Goal: Task Accomplishment & Management: Use online tool/utility

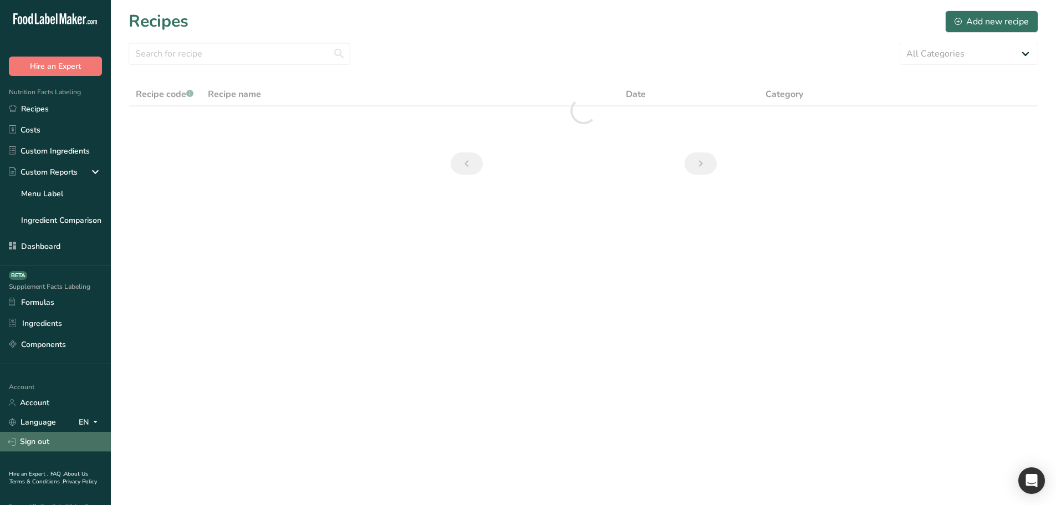
click at [57, 442] on link "Sign out" at bounding box center [55, 441] width 111 height 19
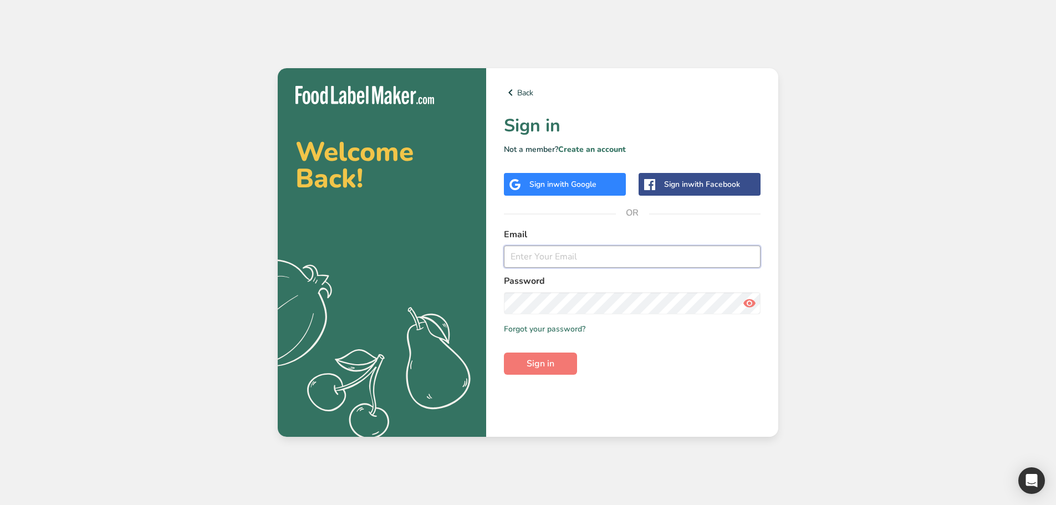
click at [550, 257] on input "email" at bounding box center [632, 257] width 257 height 22
type input "a.essam@foodlabelmaker.com"
click at [504, 353] on button "Sign in" at bounding box center [540, 364] width 73 height 22
click at [528, 256] on input "email" at bounding box center [632, 257] width 257 height 22
type input "admin@test.com"
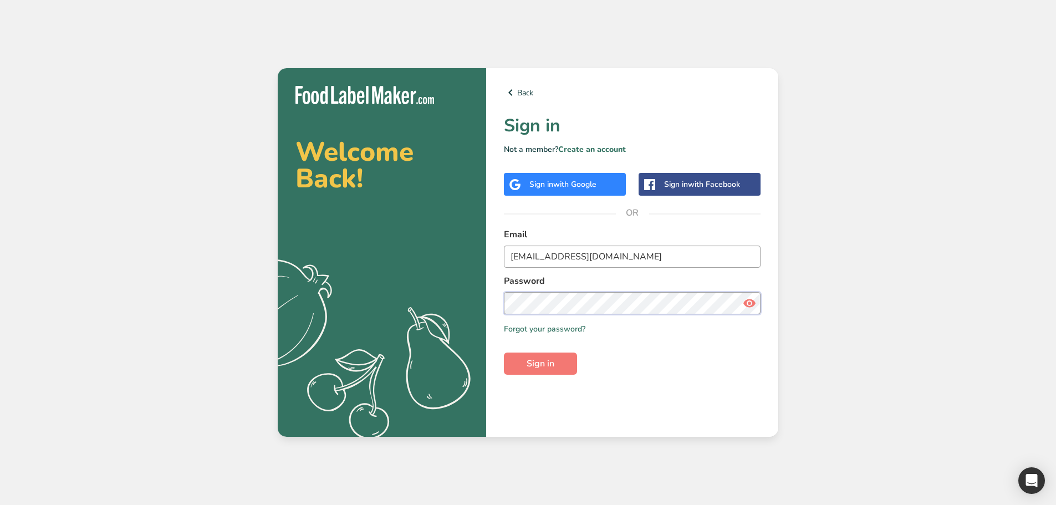
click at [504, 353] on button "Sign in" at bounding box center [540, 364] width 73 height 22
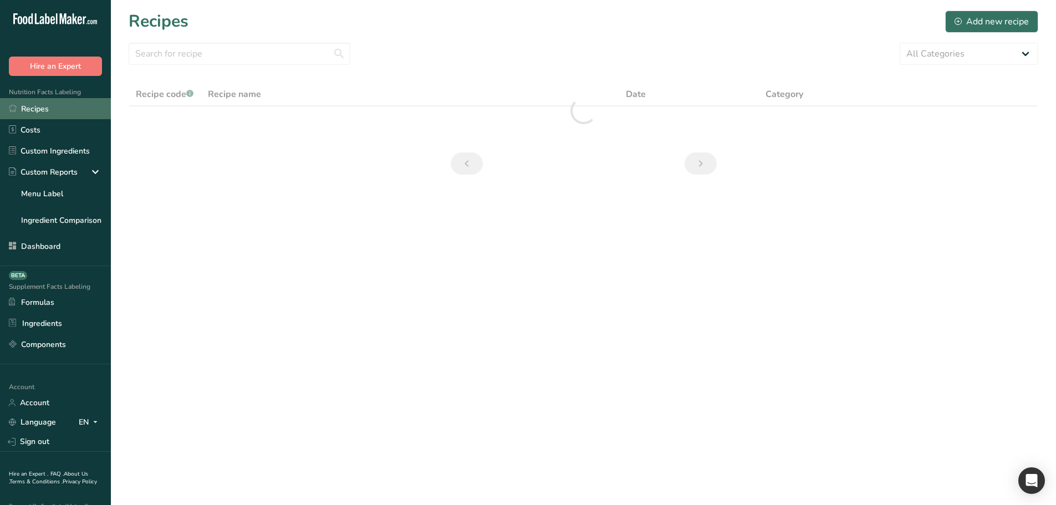
click at [75, 116] on link "Recipes" at bounding box center [55, 108] width 111 height 21
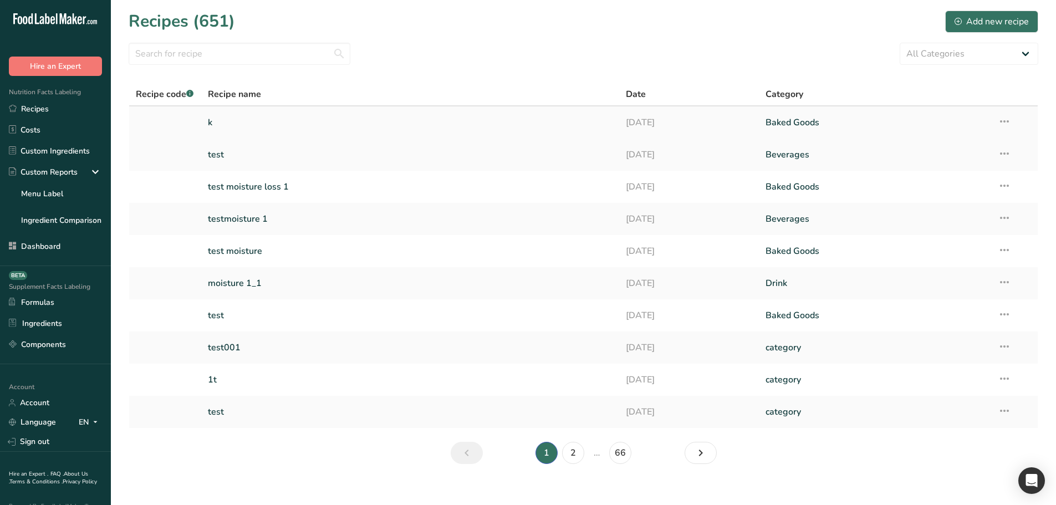
click at [302, 116] on link "k" at bounding box center [410, 122] width 405 height 23
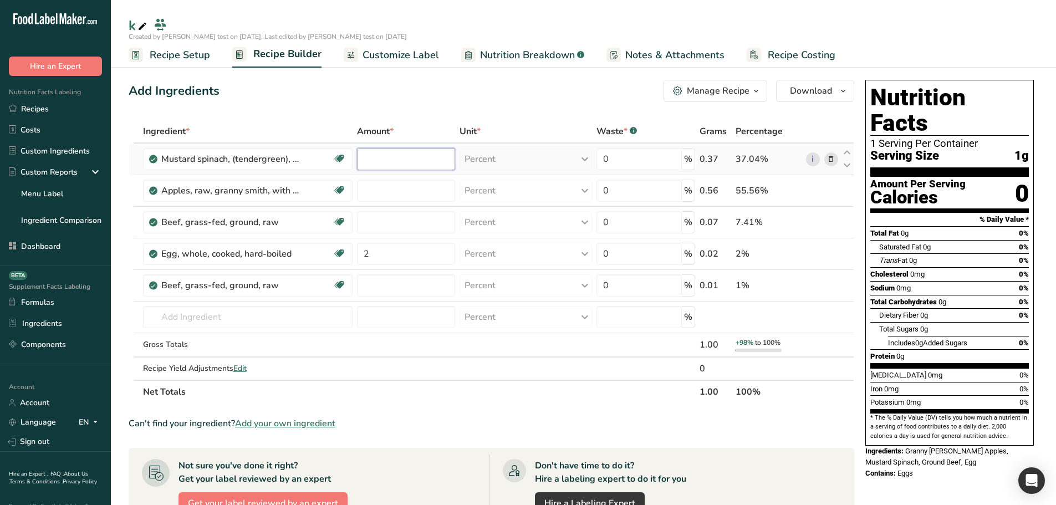
click at [371, 153] on input "number" at bounding box center [406, 159] width 98 height 22
type input "2"
click at [384, 187] on div "Ingredient * Amount * Unit * Waste * .a-a{fill:#347362;}.b-a{fill:#fff;} Grams …" at bounding box center [492, 262] width 726 height 284
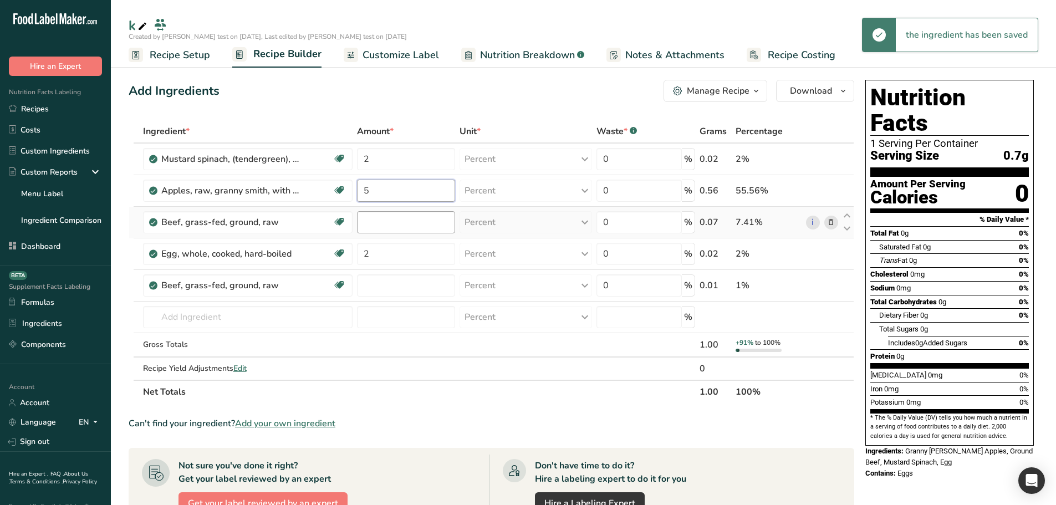
type input "5"
click at [384, 218] on div "Ingredient * Amount * Unit * Waste * .a-a{fill:#347362;}.b-a{fill:#fff;} Grams …" at bounding box center [492, 262] width 726 height 284
type input "8"
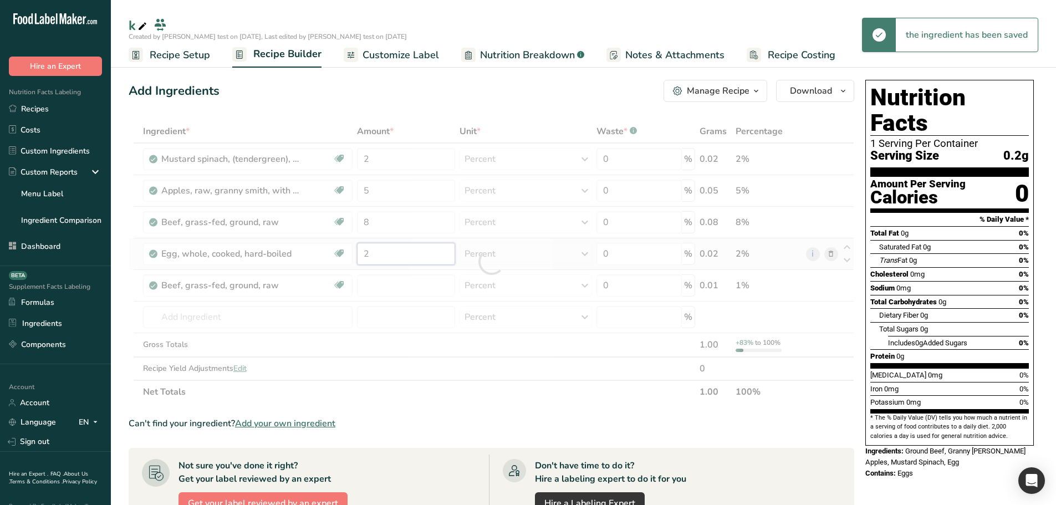
click at [375, 253] on div "Ingredient * Amount * Unit * Waste * .a-a{fill:#347362;}.b-a{fill:#fff;} Grams …" at bounding box center [492, 262] width 726 height 284
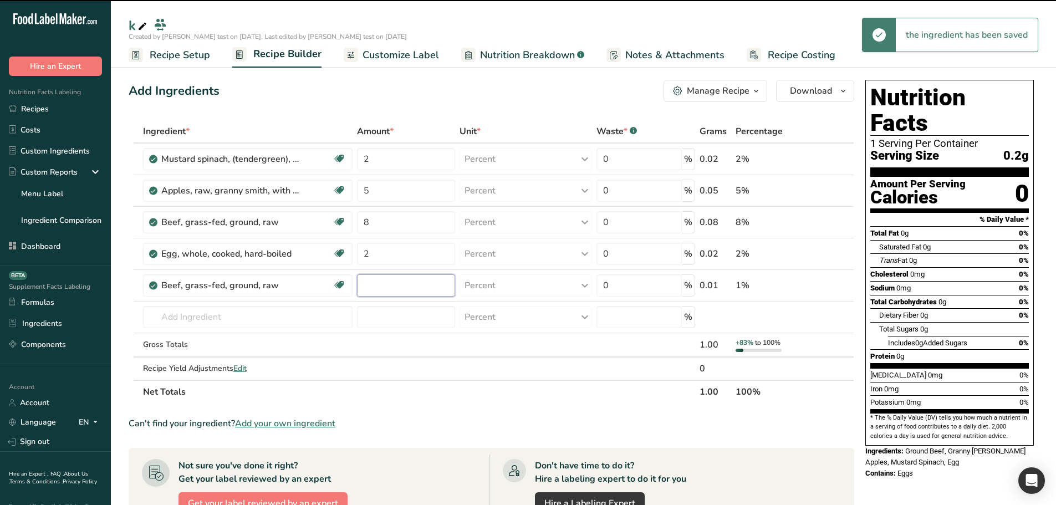
click at [379, 289] on div "Ingredient * Amount * Unit * Waste * .a-a{fill:#347362;}.b-a{fill:#fff;} Grams …" at bounding box center [492, 262] width 726 height 284
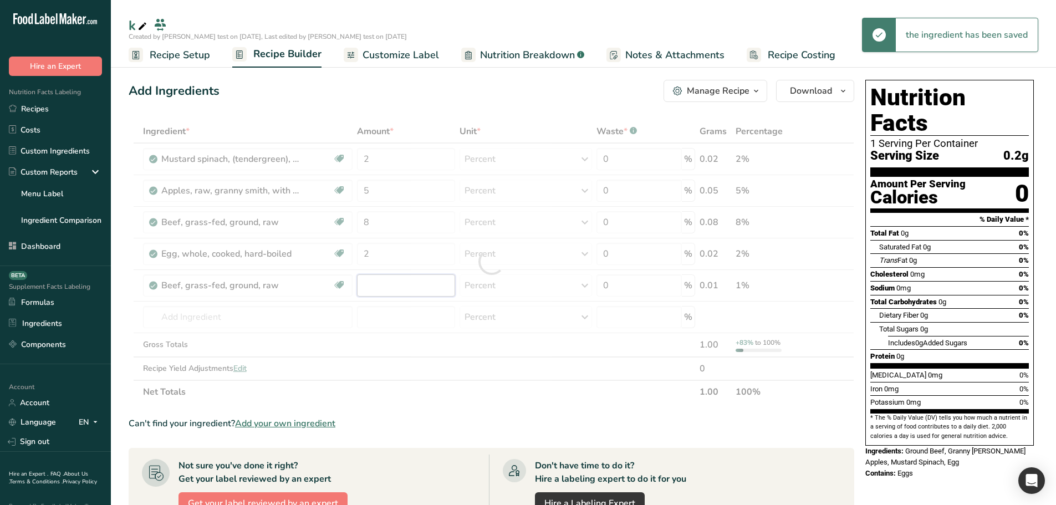
type input "1"
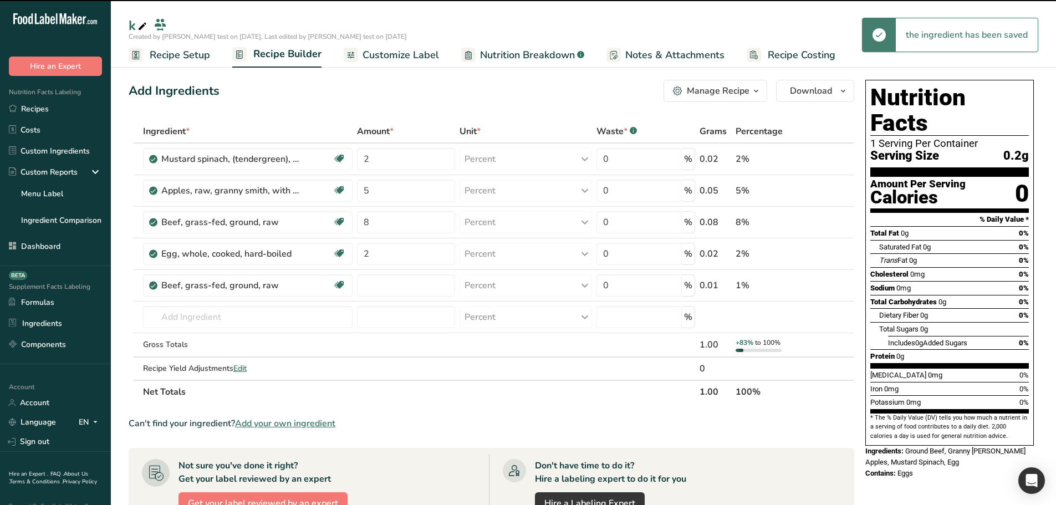
type input "0"
click at [435, 101] on div "Add Ingredients Manage Recipe Delete Recipe Duplicate Recipe Scale Recipe Save …" at bounding box center [492, 91] width 726 height 22
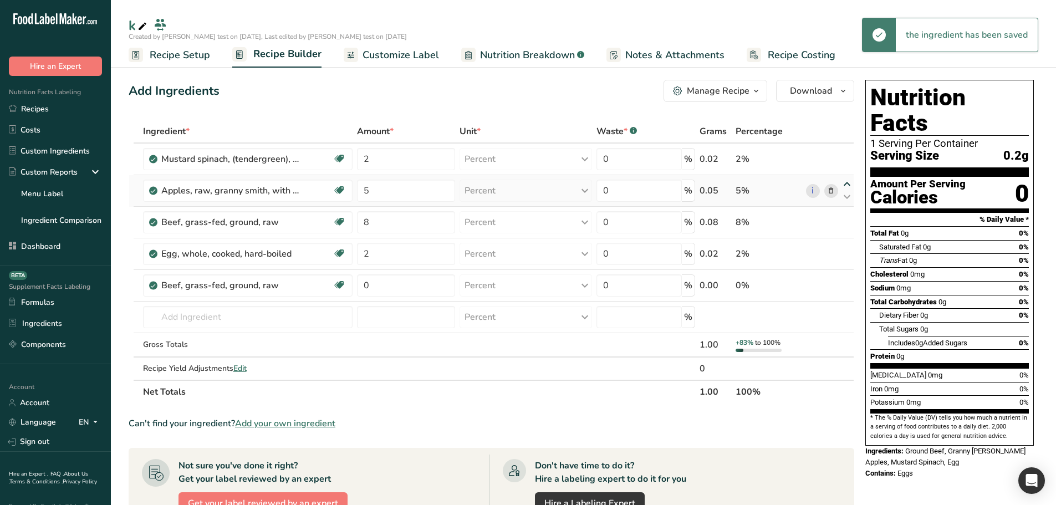
click at [847, 182] on icon at bounding box center [846, 184] width 13 height 8
type input "5"
type input "2"
click at [160, 54] on span "Recipe Setup" at bounding box center [180, 55] width 60 height 15
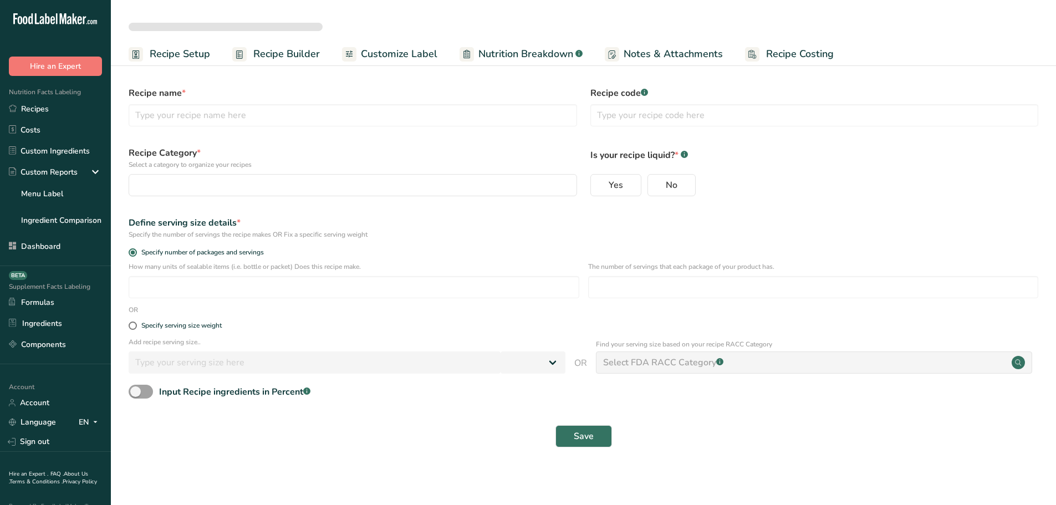
select select
click at [149, 395] on span at bounding box center [141, 392] width 24 height 14
click at [136, 395] on input "Input Recipe ingredients in Percent .a-a{fill:#347362;}.b-a{fill:#fff;}" at bounding box center [132, 391] width 7 height 7
checkbox input "true"
select select
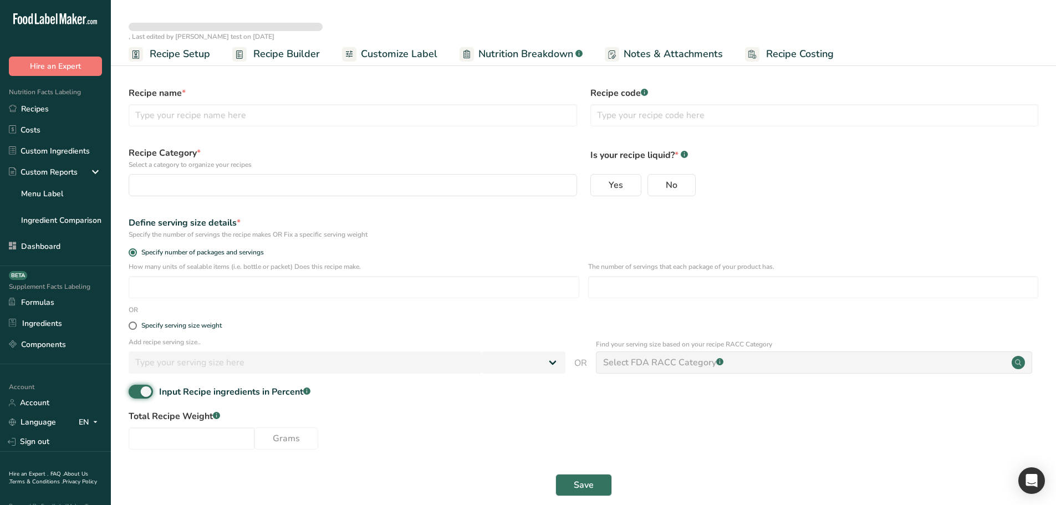
type input "k"
radio input "true"
type input "1"
type input "140"
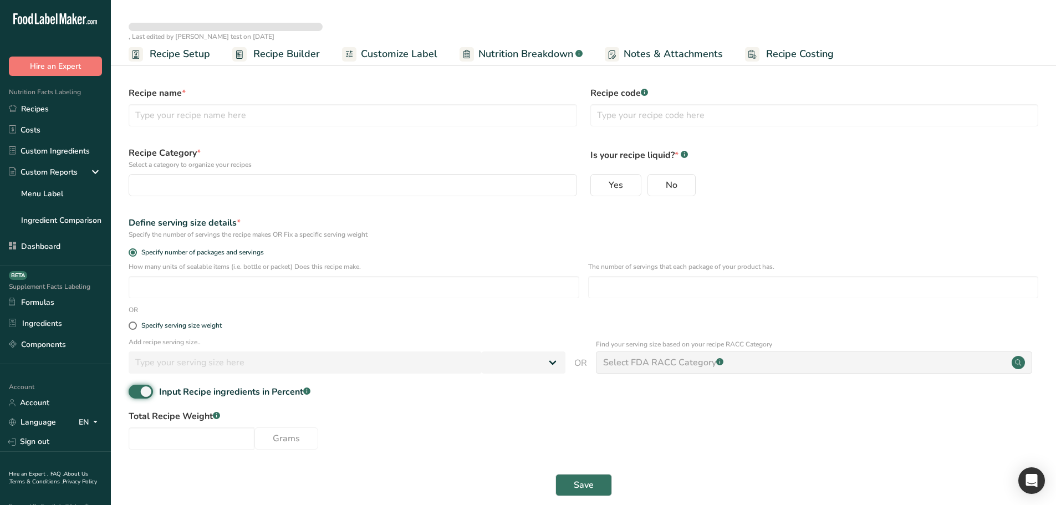
select select "0"
type input "1"
